Goal: Find specific page/section: Find specific page/section

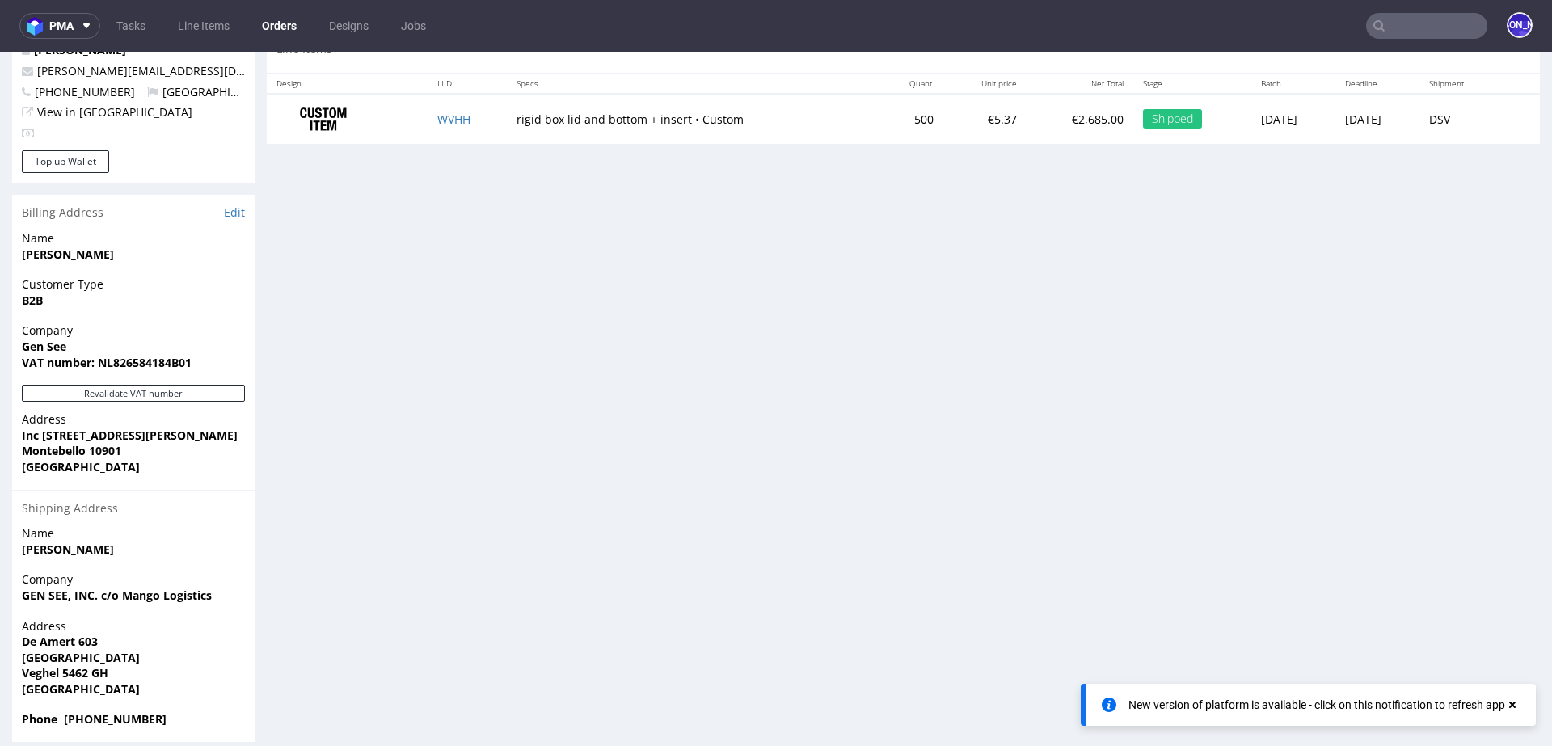
scroll to position [866, 0]
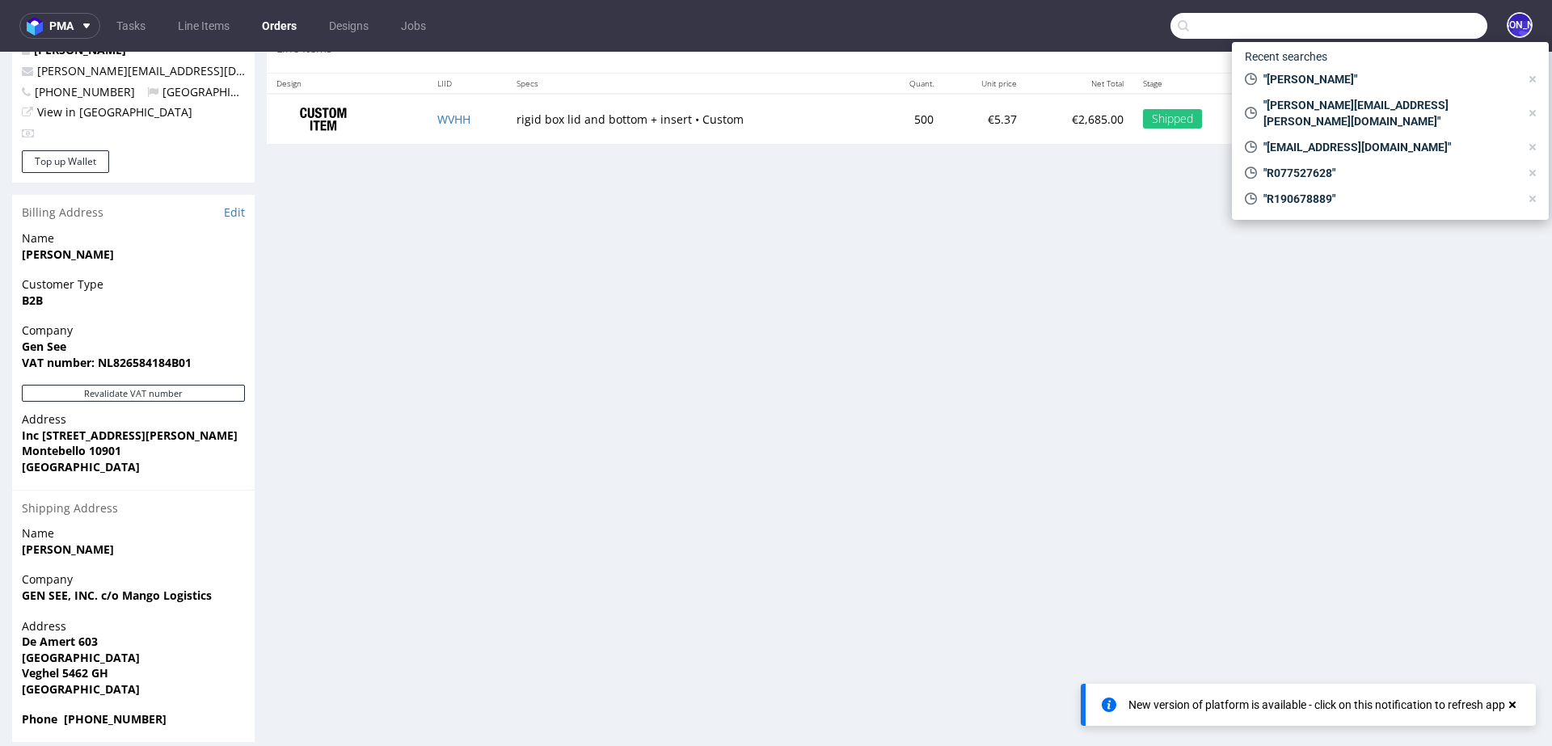
click at [1385, 26] on input "text" at bounding box center [1328, 26] width 317 height 26
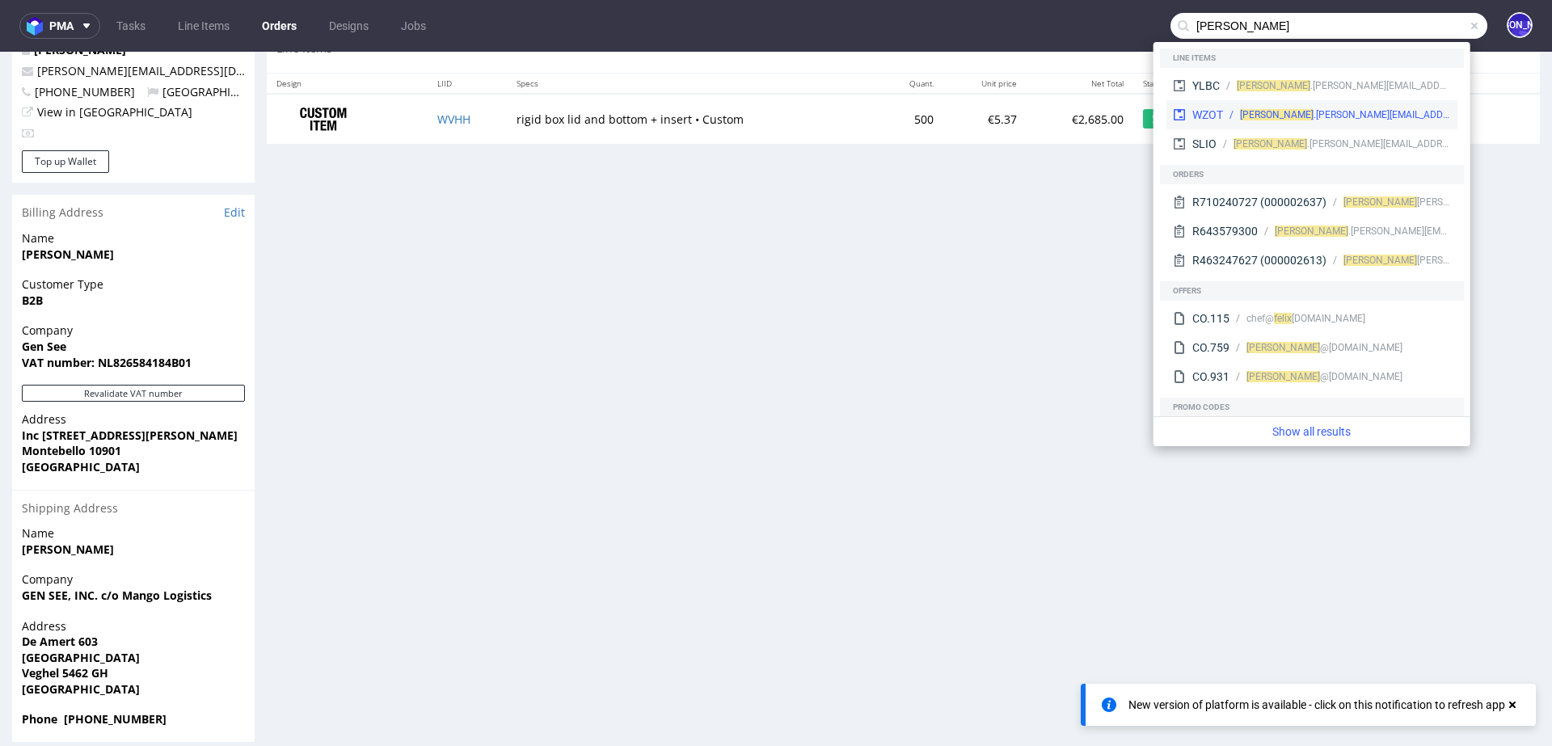
type input "[PERSON_NAME]"
click at [1347, 120] on div "[PERSON_NAME] .[PERSON_NAME][EMAIL_ADDRESS][DOMAIN_NAME]" at bounding box center [1337, 115] width 228 height 15
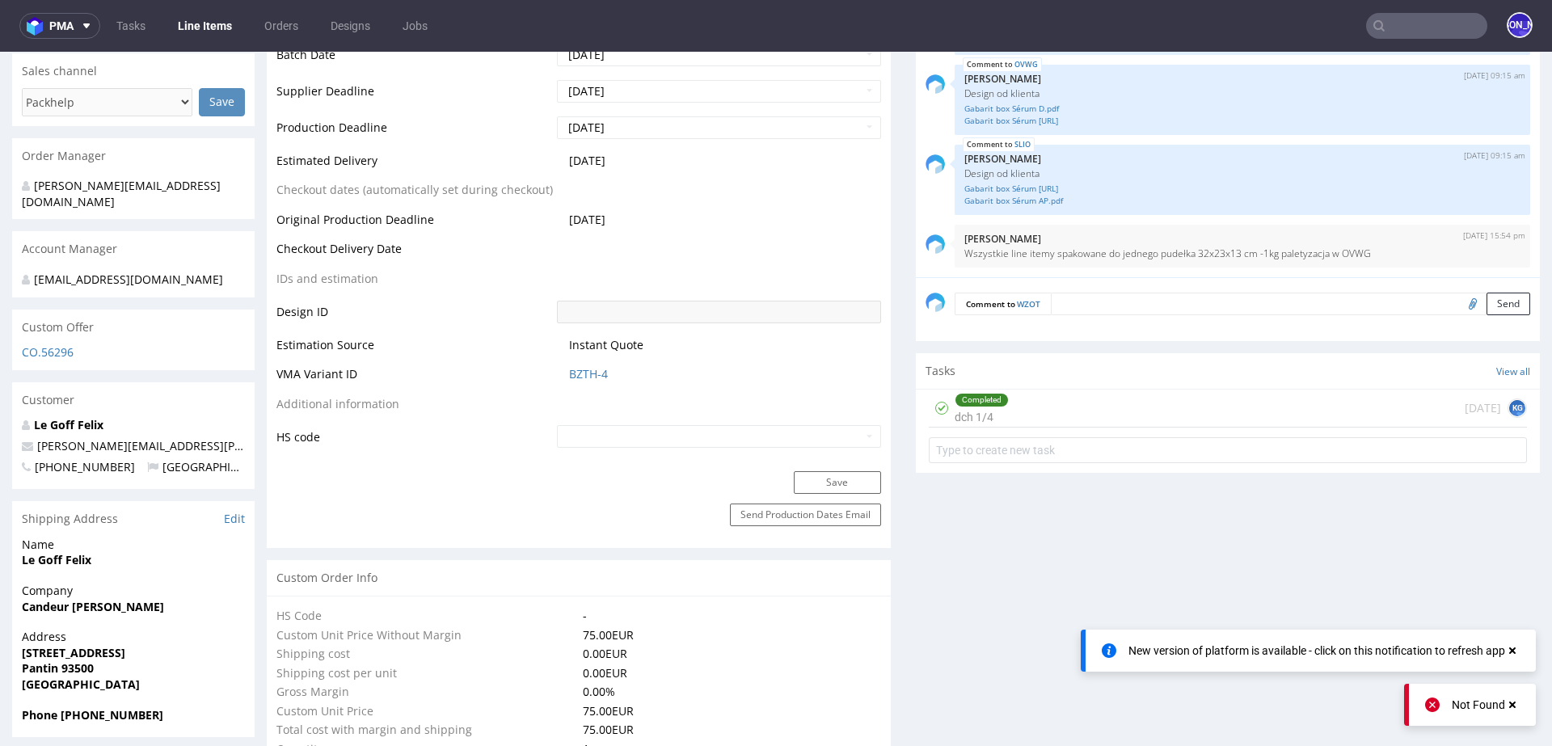
scroll to position [674, 0]
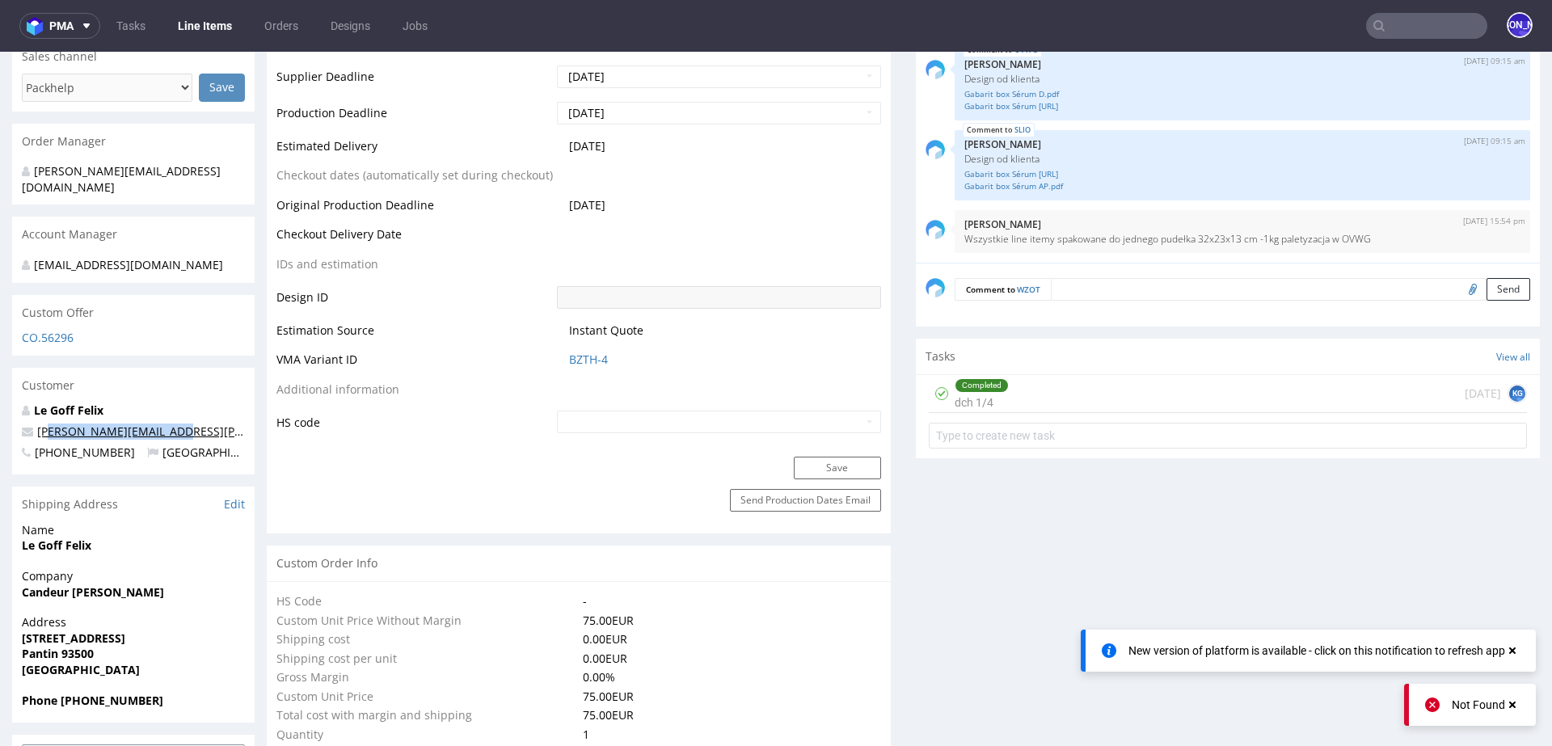
drag, startPoint x: 182, startPoint y: 417, endPoint x: 44, endPoint y: 417, distance: 137.4
click at [44, 424] on p "[PERSON_NAME][EMAIL_ADDRESS][PERSON_NAME][DOMAIN_NAME]" at bounding box center [133, 432] width 223 height 16
click at [195, 424] on p "[PERSON_NAME][EMAIL_ADDRESS][PERSON_NAME][DOMAIN_NAME]" at bounding box center [133, 432] width 223 height 16
drag, startPoint x: 195, startPoint y: 418, endPoint x: 27, endPoint y: 418, distance: 167.3
click at [27, 424] on p "[PERSON_NAME][EMAIL_ADDRESS][PERSON_NAME][DOMAIN_NAME]" at bounding box center [133, 432] width 223 height 16
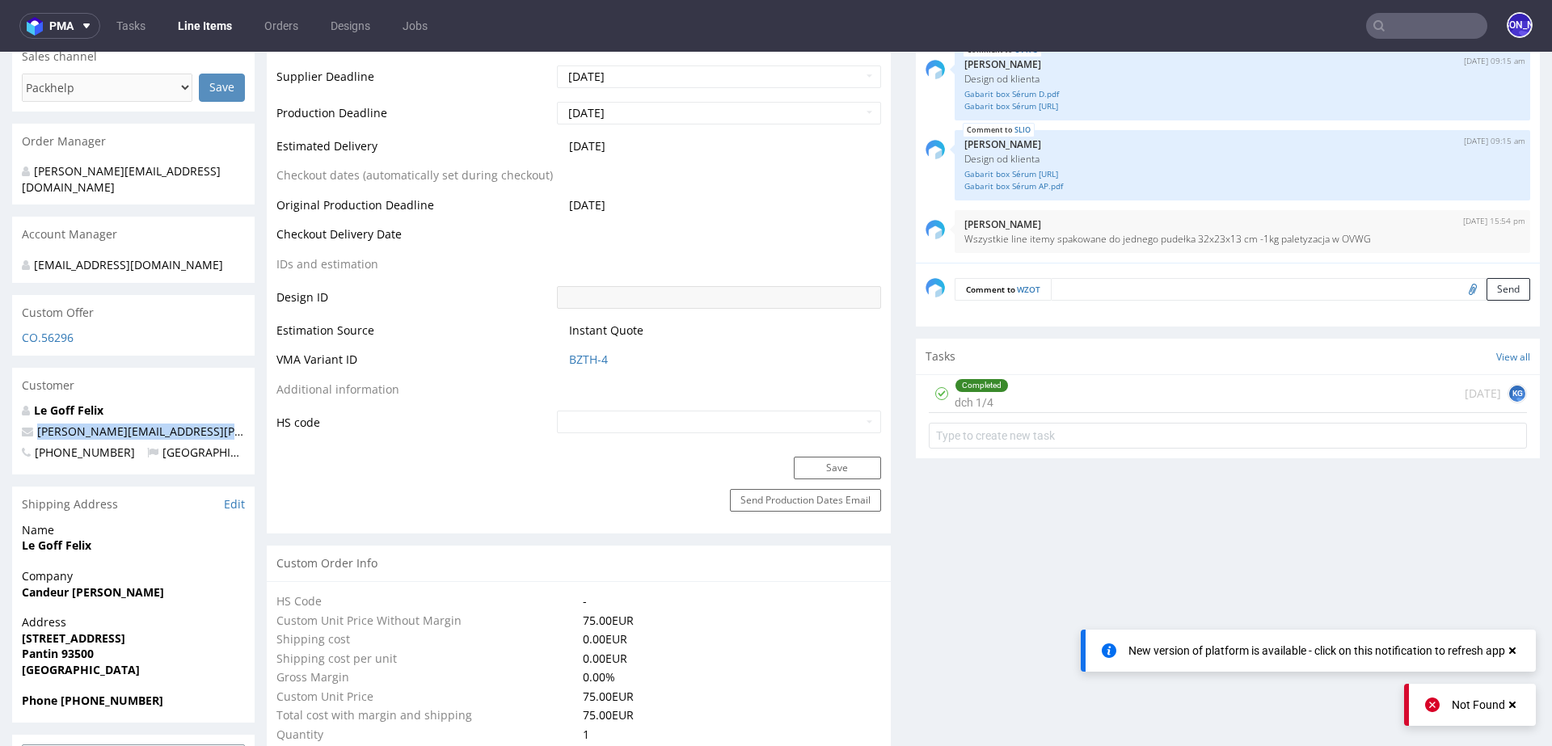
copy link "[PERSON_NAME][EMAIL_ADDRESS][PERSON_NAME][DOMAIN_NAME]"
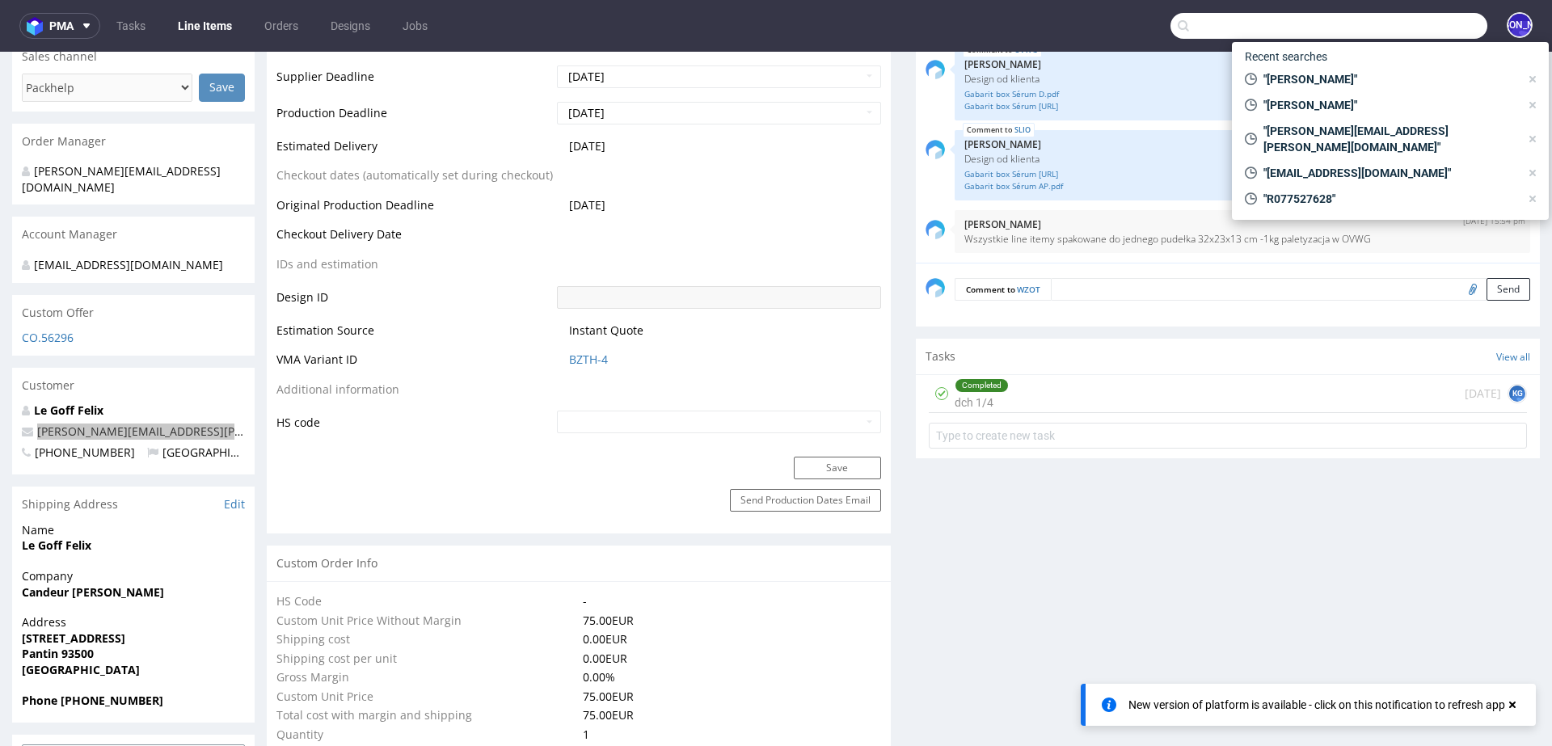
click at [1433, 24] on input "text" at bounding box center [1328, 26] width 317 height 26
paste input "[PERSON_NAME][EMAIL_ADDRESS][PERSON_NAME][DOMAIN_NAME]"
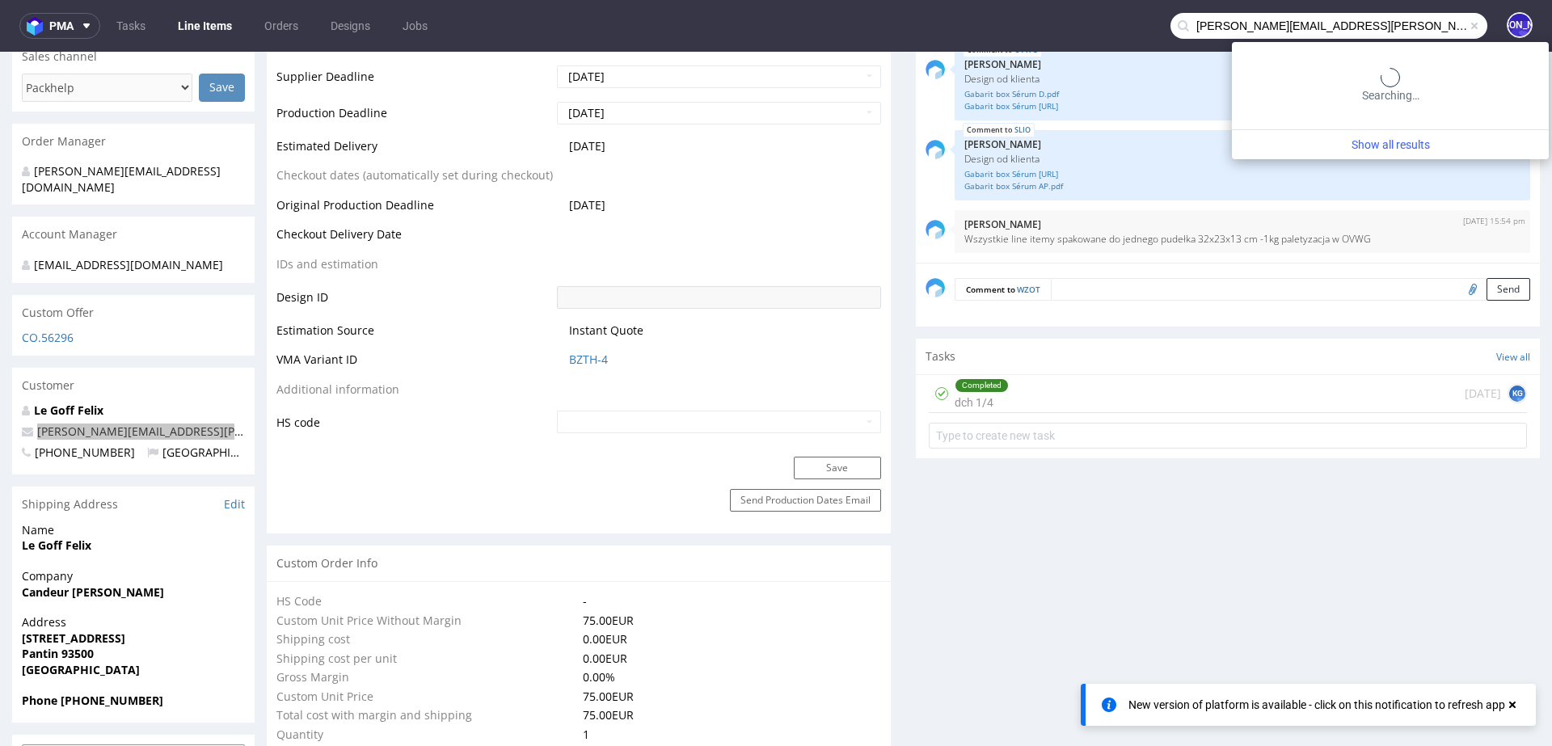
type input "[PERSON_NAME][EMAIL_ADDRESS][PERSON_NAME][DOMAIN_NAME]"
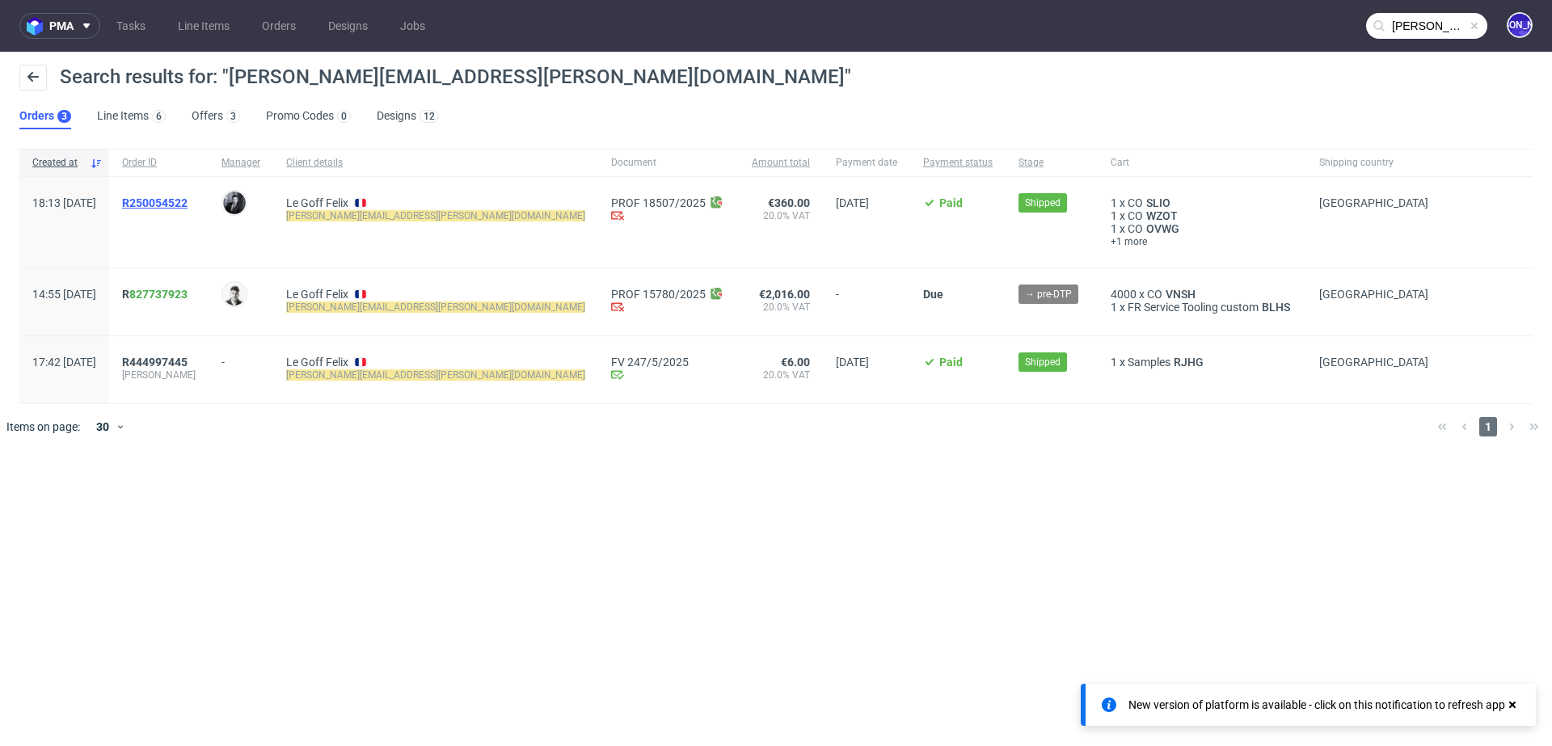
click at [188, 200] on span "R250054522" at bounding box center [154, 202] width 65 height 13
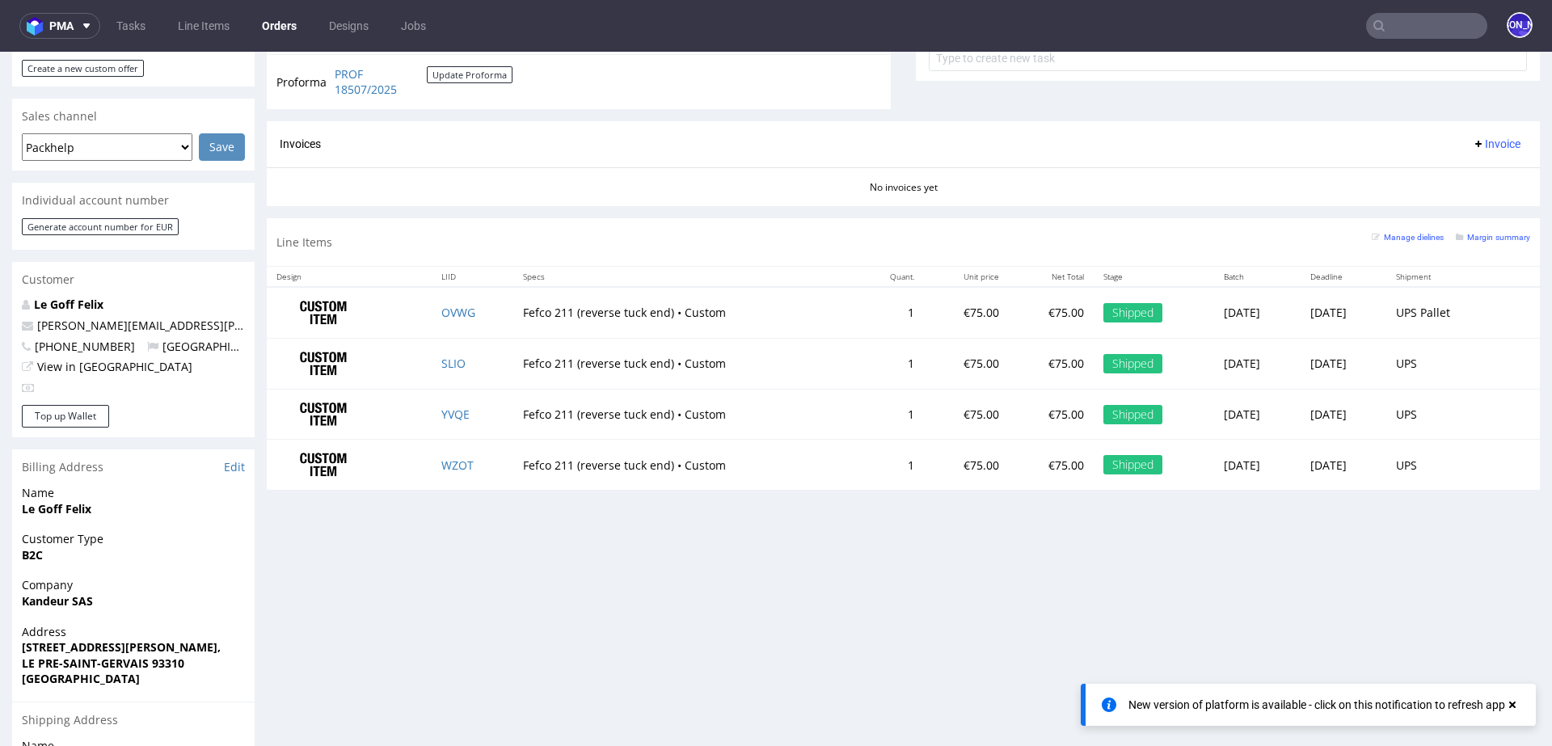
scroll to position [622, 0]
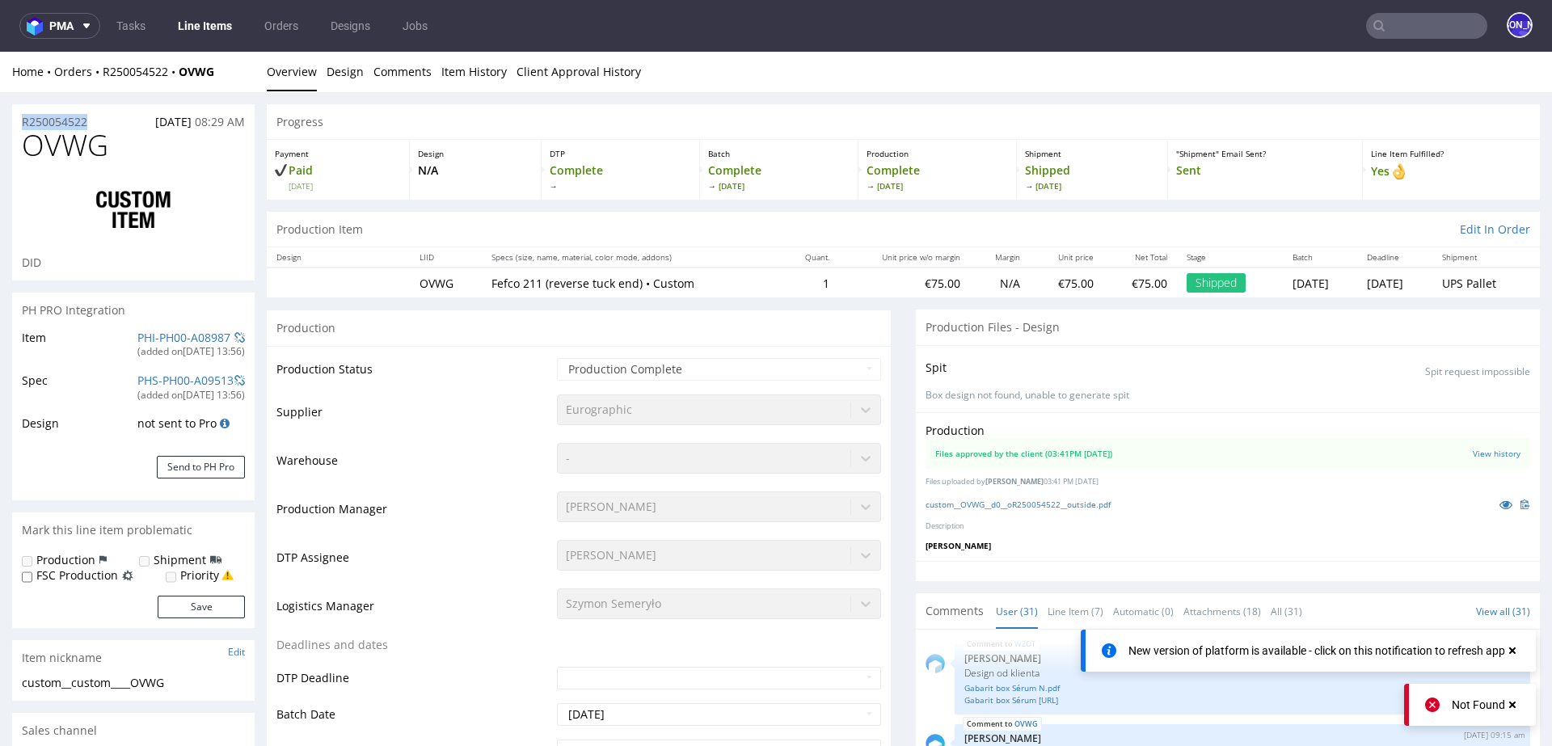
drag, startPoint x: 113, startPoint y: 120, endPoint x: 0, endPoint y: 120, distance: 113.2
copy p "R250054522"
